Goal: Find specific page/section: Find specific page/section

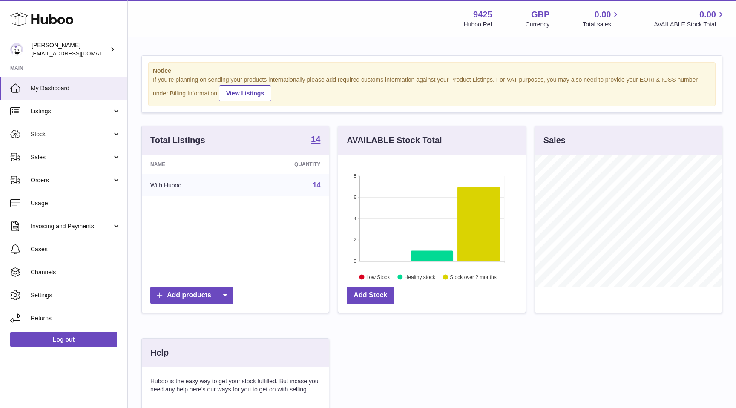
scroll to position [133, 187]
click at [50, 250] on span "Cases" at bounding box center [76, 249] width 90 height 8
click at [69, 249] on span "Cases" at bounding box center [76, 249] width 90 height 8
click at [54, 245] on span "Cases" at bounding box center [76, 249] width 90 height 8
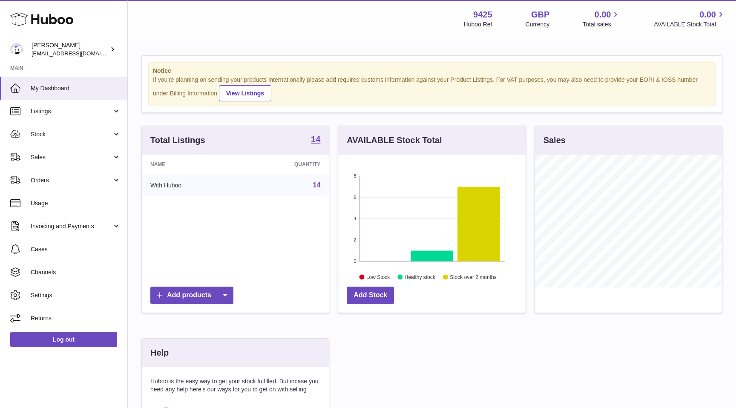
scroll to position [133, 187]
